Goal: Task Accomplishment & Management: Manage account settings

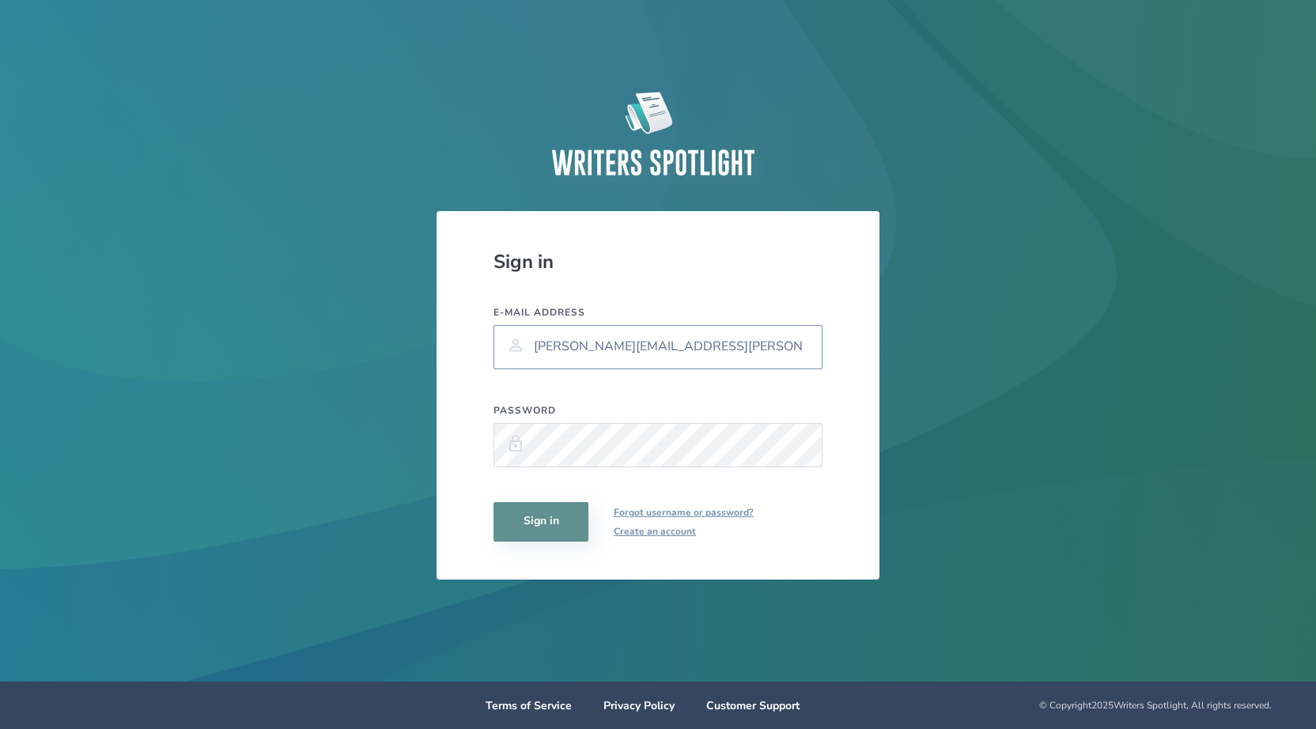
click at [711, 347] on input "anthony.miguel.cantu@gmail.com" at bounding box center [657, 347] width 329 height 44
type input "[EMAIL_ADDRESS][DOMAIN_NAME]"
click at [550, 525] on button "Sign in" at bounding box center [540, 522] width 95 height 40
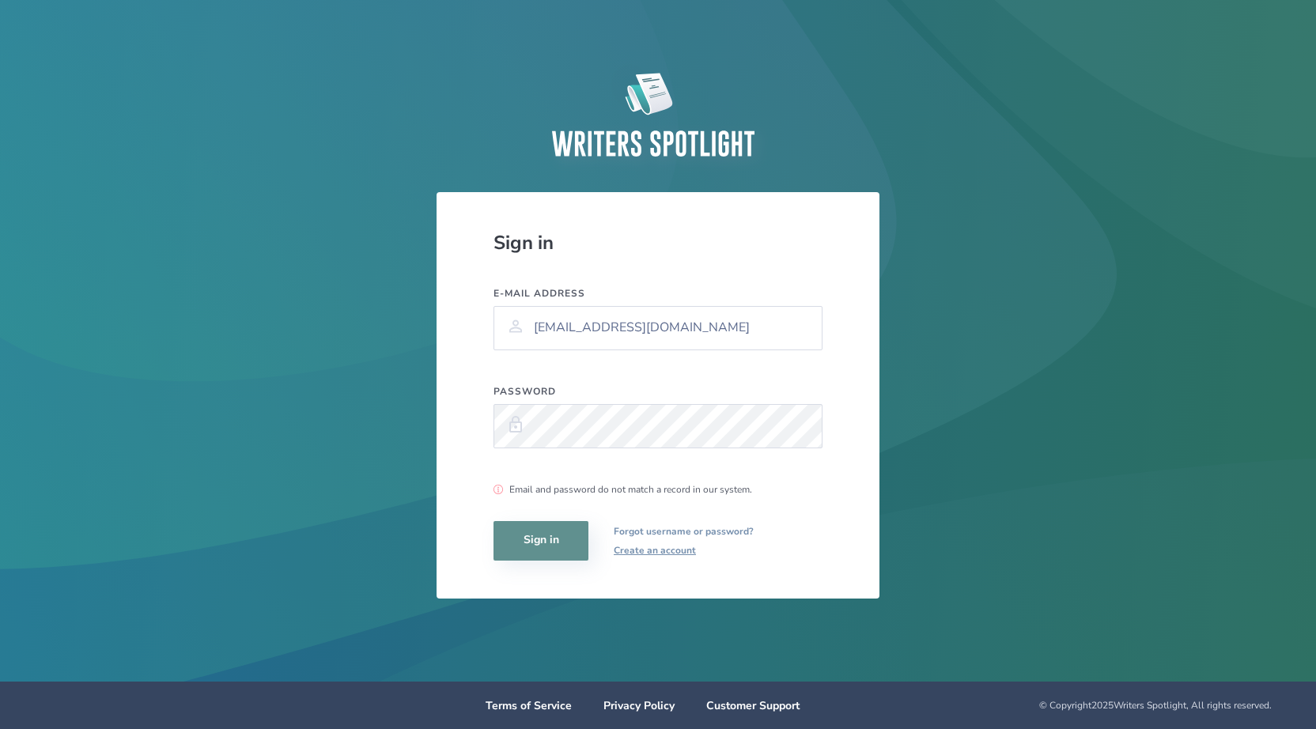
click at [687, 531] on link "Forgot username or password?" at bounding box center [684, 531] width 140 height 19
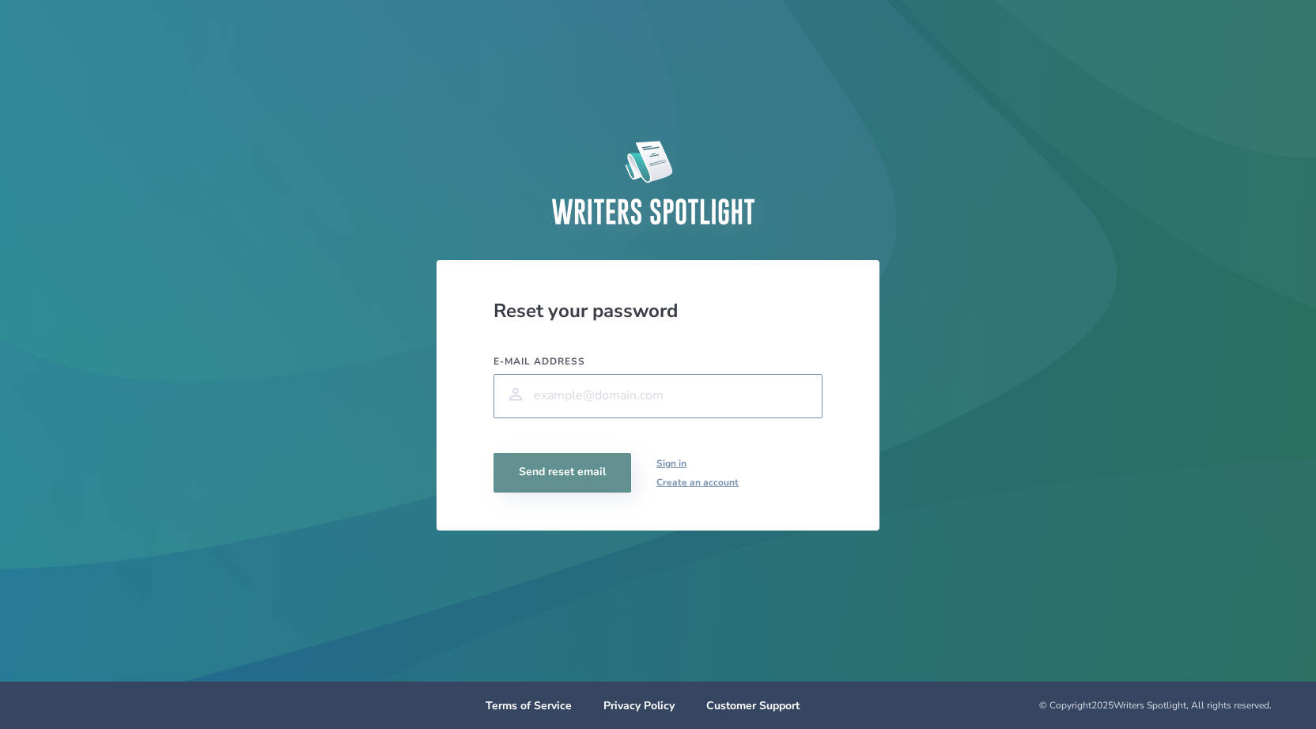
click at [618, 390] on input "E-mail address" at bounding box center [657, 396] width 329 height 44
type input "[EMAIL_ADDRESS][DOMAIN_NAME]"
click at [534, 469] on button "Send reset email" at bounding box center [562, 473] width 138 height 40
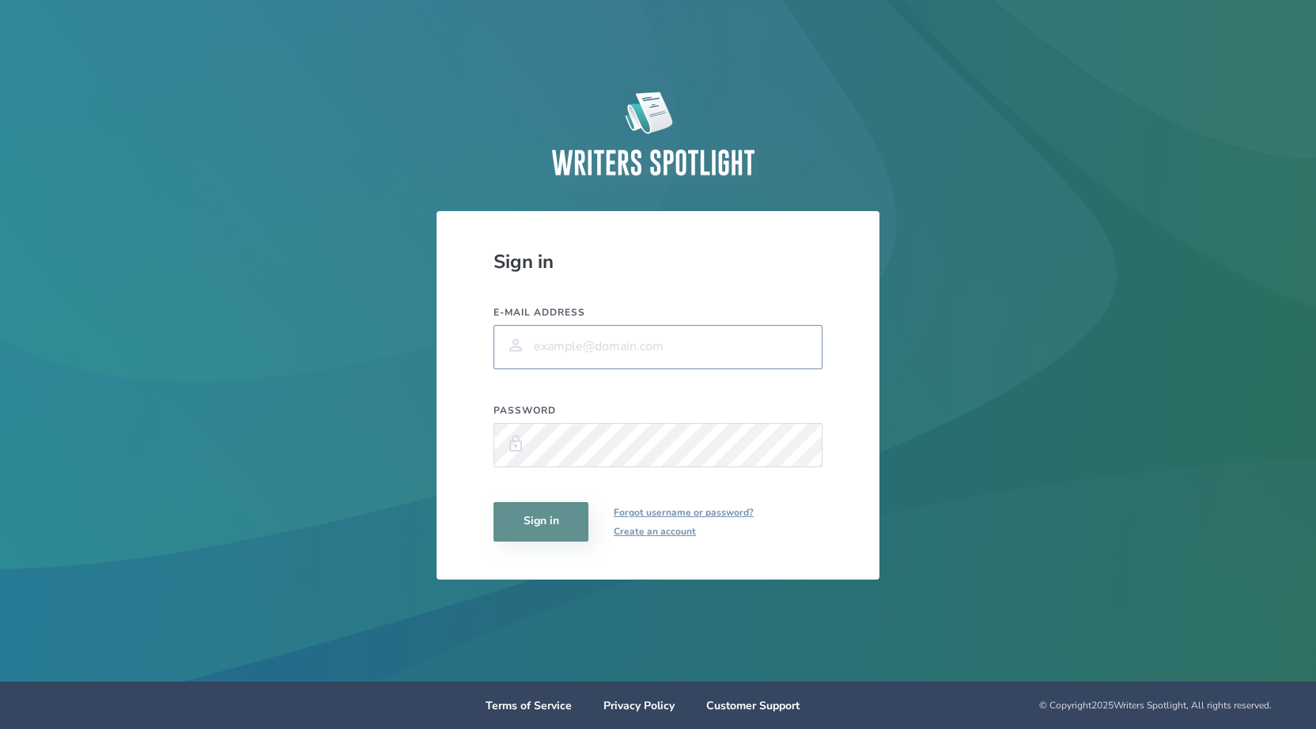
type input "[EMAIL_ADDRESS][DOMAIN_NAME]"
click at [540, 526] on button "Sign in" at bounding box center [540, 522] width 95 height 40
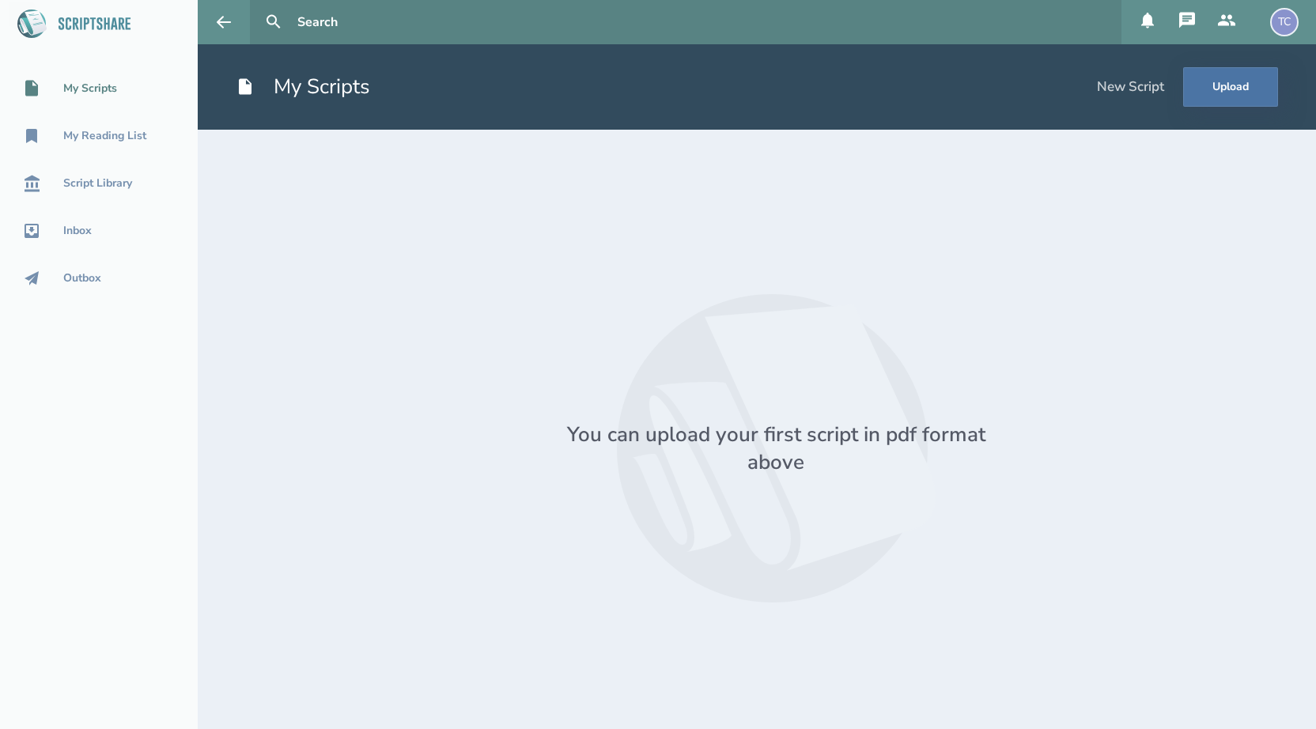
click at [1282, 17] on div "TC" at bounding box center [1284, 22] width 28 height 28
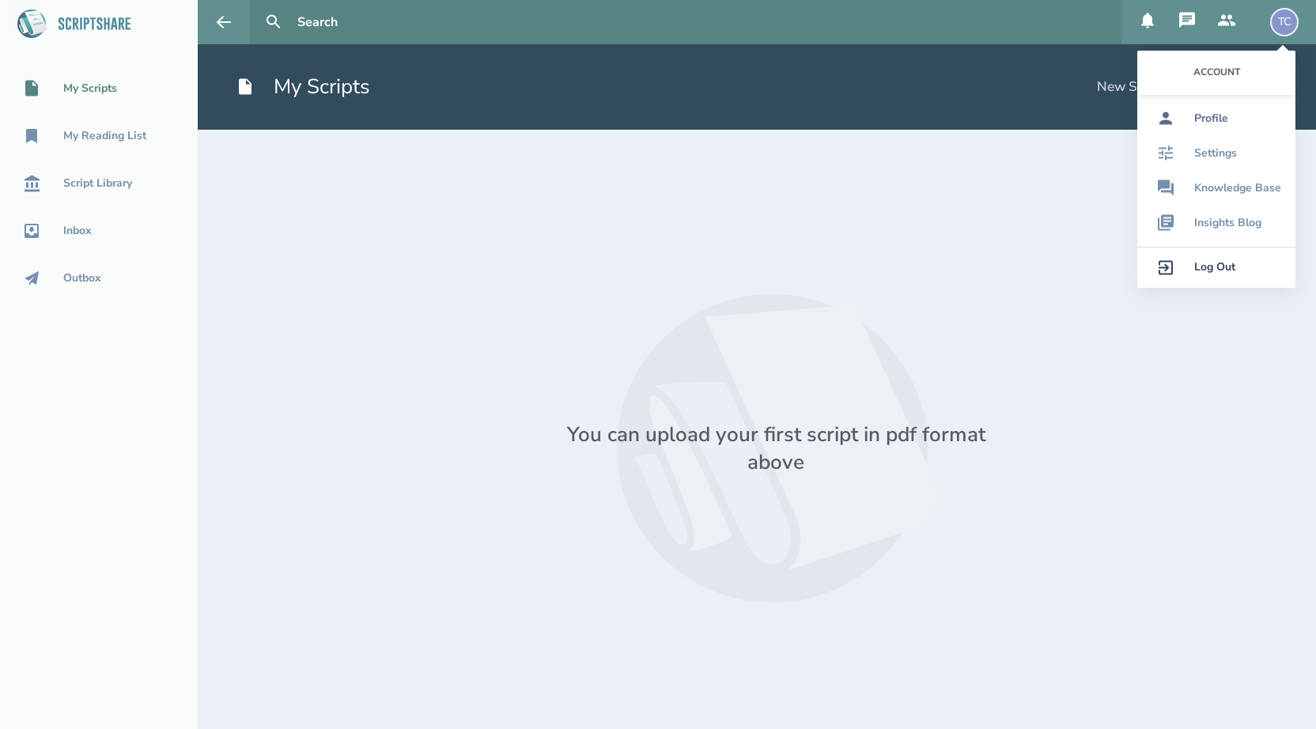
click at [1214, 117] on div "Profile" at bounding box center [1211, 118] width 34 height 13
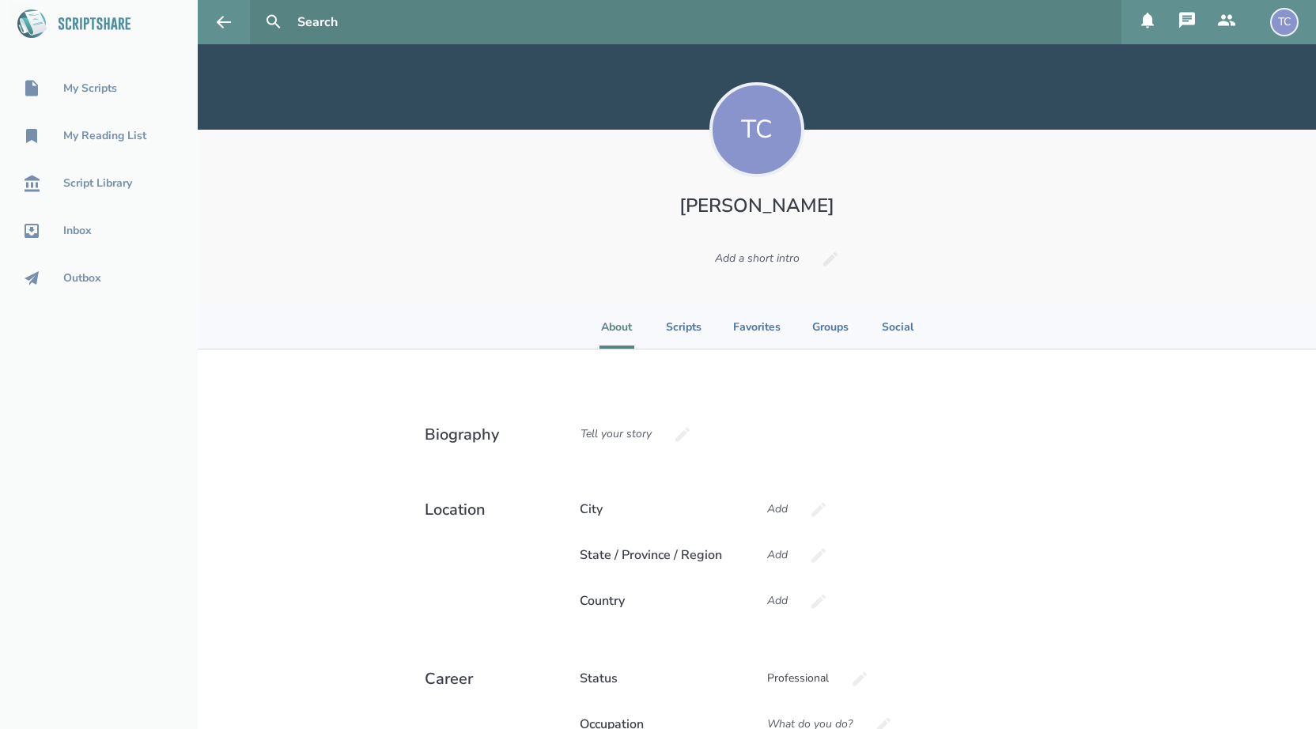
click at [1296, 21] on div "TC" at bounding box center [1284, 22] width 28 height 28
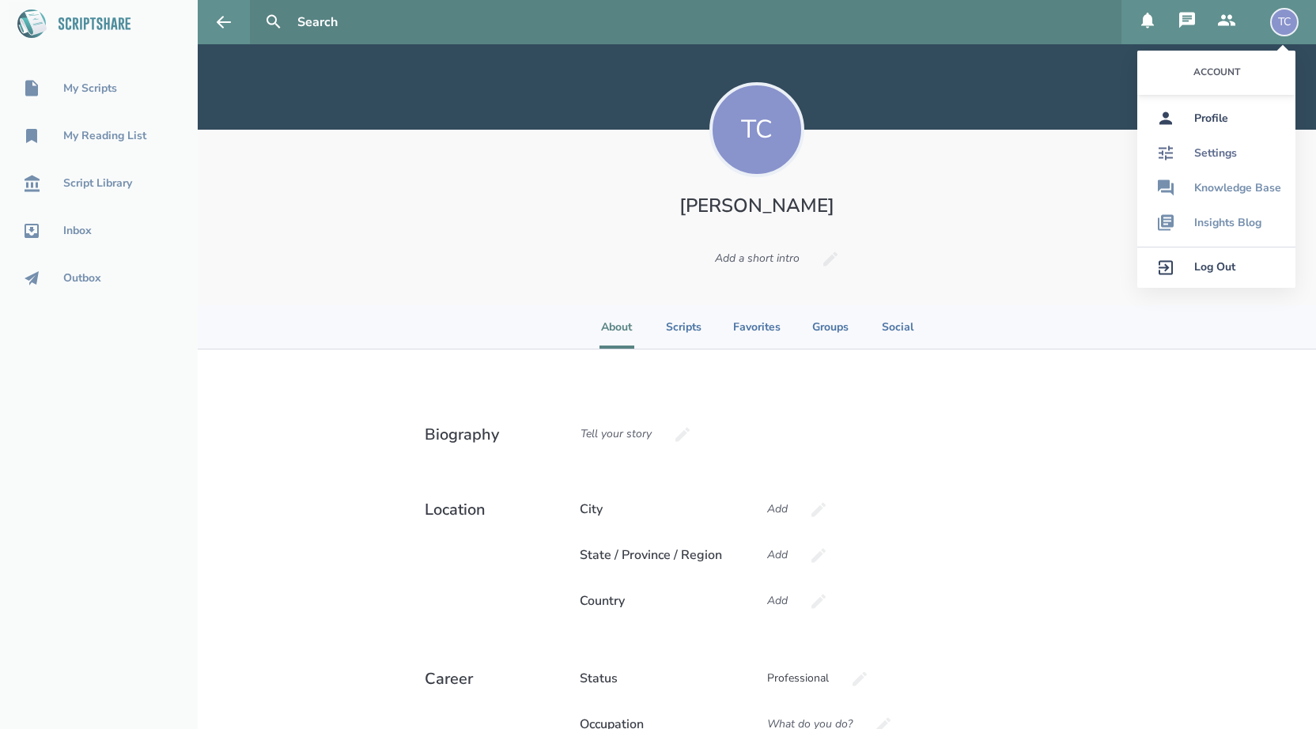
click at [1209, 157] on div "Settings" at bounding box center [1215, 153] width 43 height 13
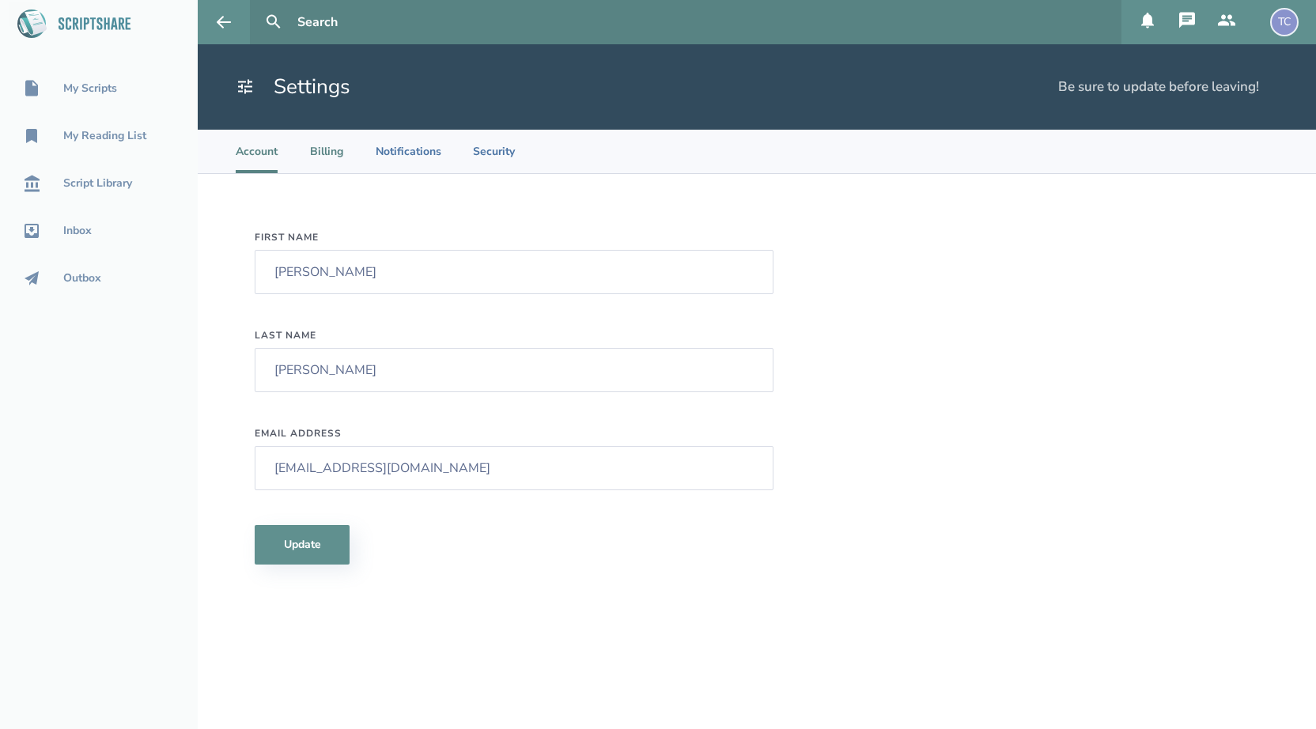
click at [331, 156] on li "Billing" at bounding box center [326, 151] width 35 height 43
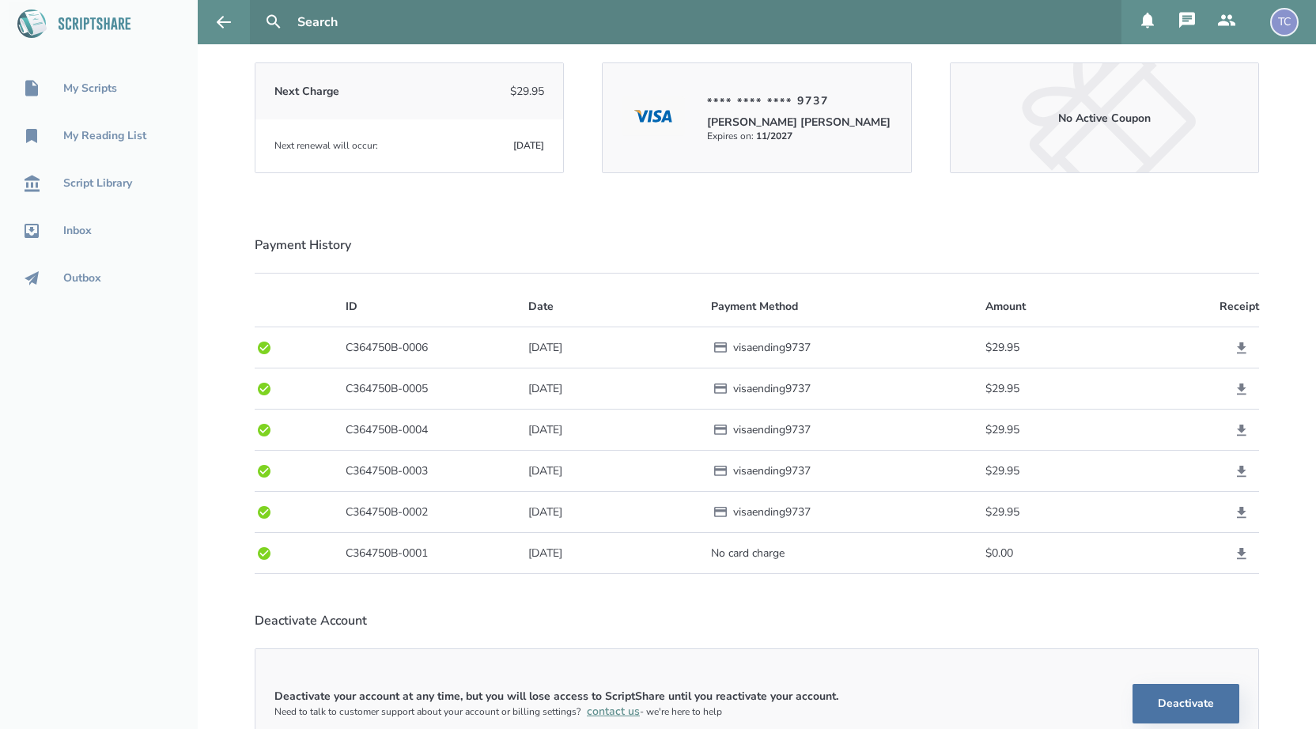
scroll to position [241, 0]
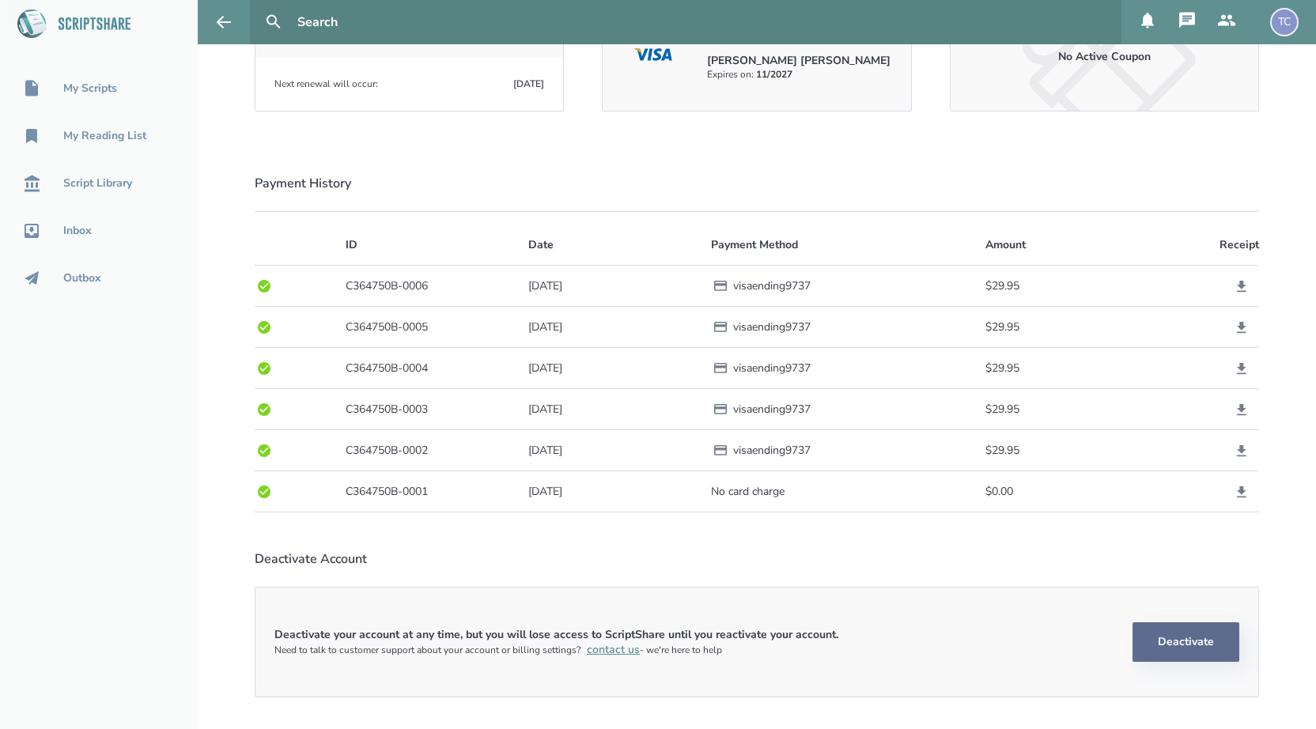
click at [1160, 640] on button "Deactivate" at bounding box center [1185, 642] width 107 height 40
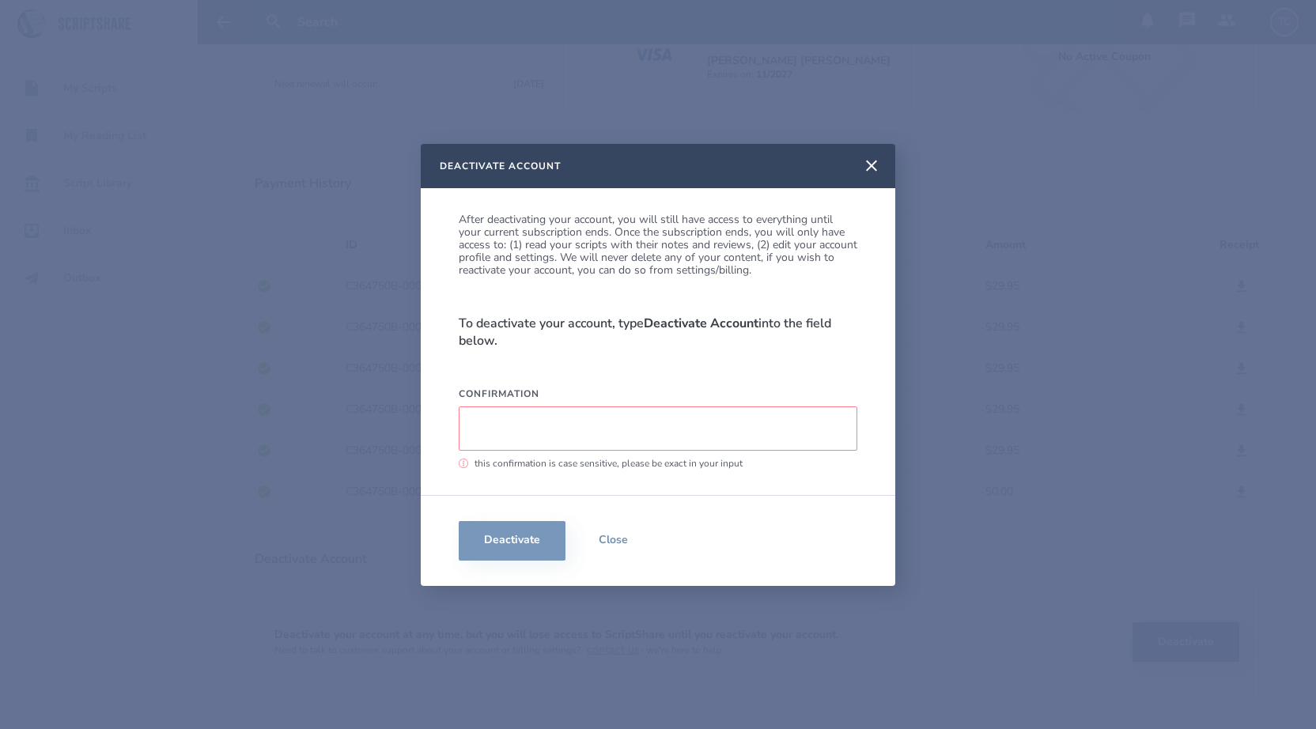
click at [664, 432] on input "Confirmation" at bounding box center [658, 428] width 399 height 44
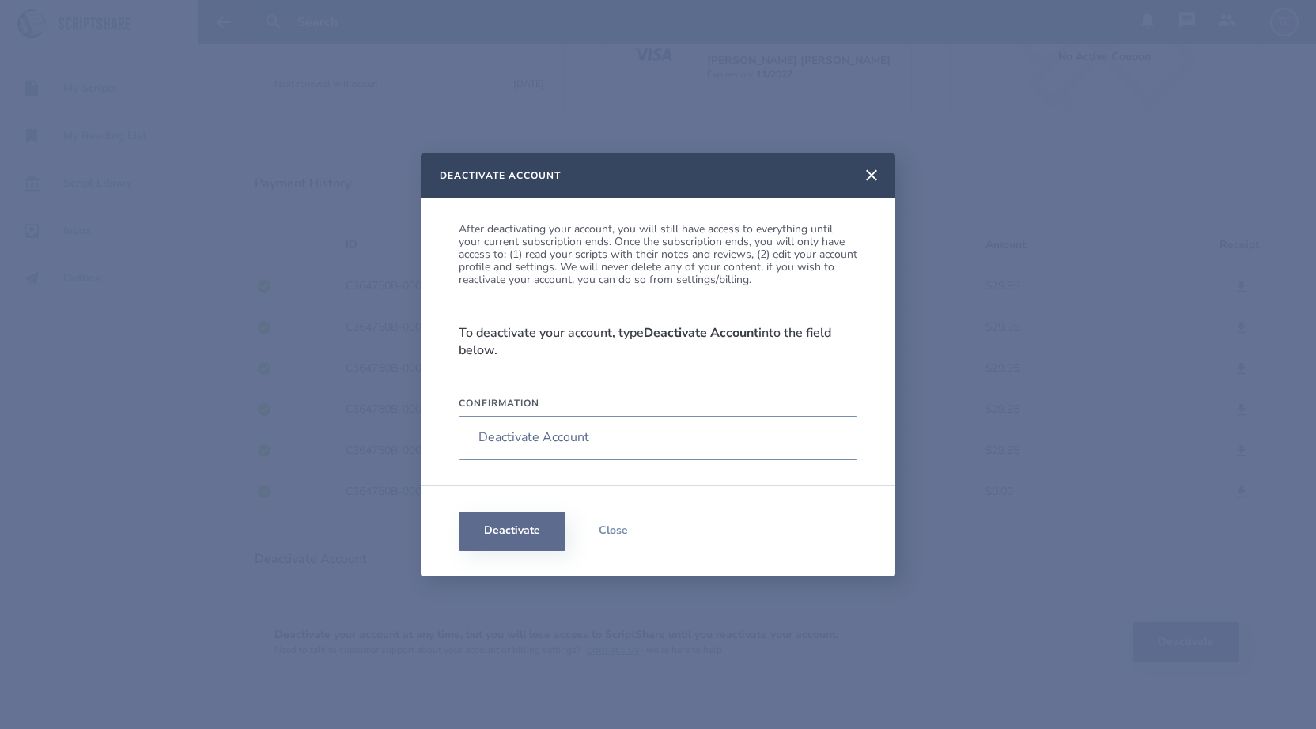
type input "Deactivate Account"
click at [504, 544] on button "Deactivate" at bounding box center [512, 532] width 107 height 40
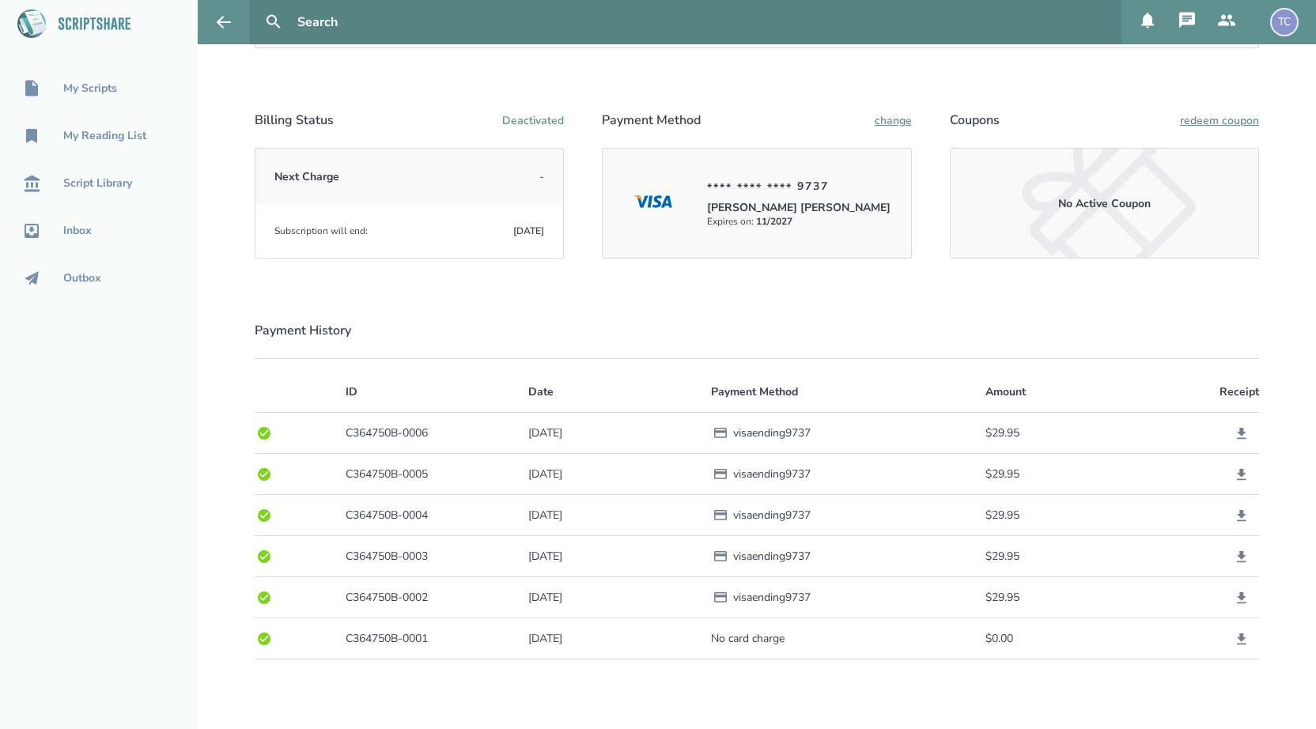
scroll to position [296, 0]
